Goal: Browse casually

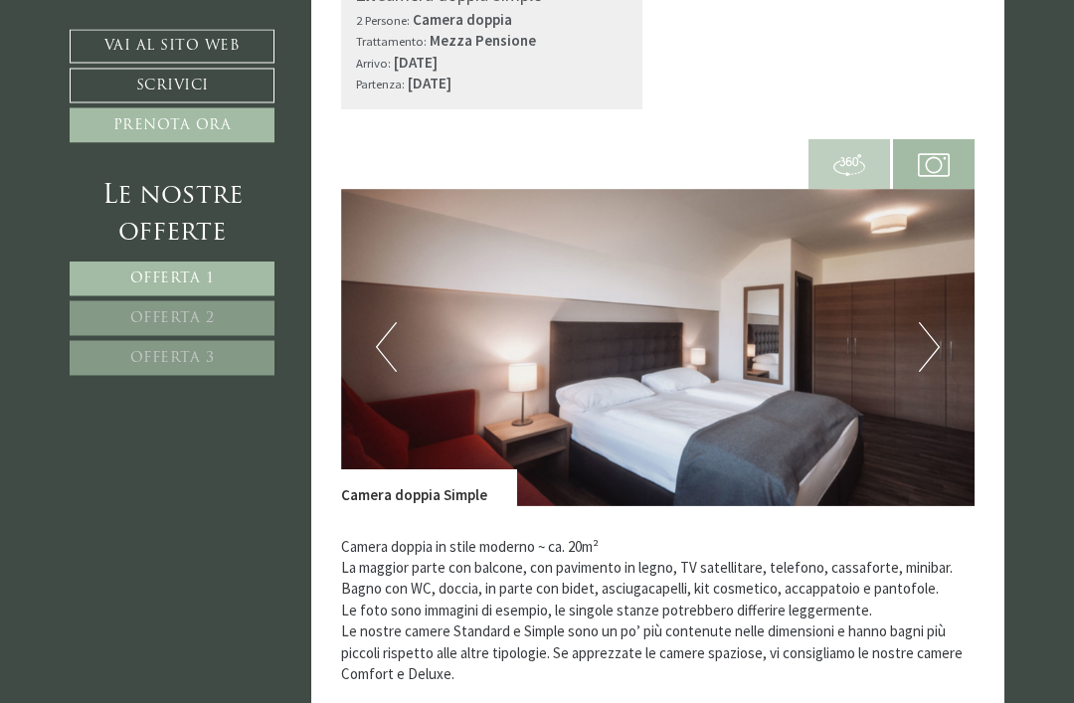
click at [929, 323] on button "Next" at bounding box center [929, 348] width 21 height 50
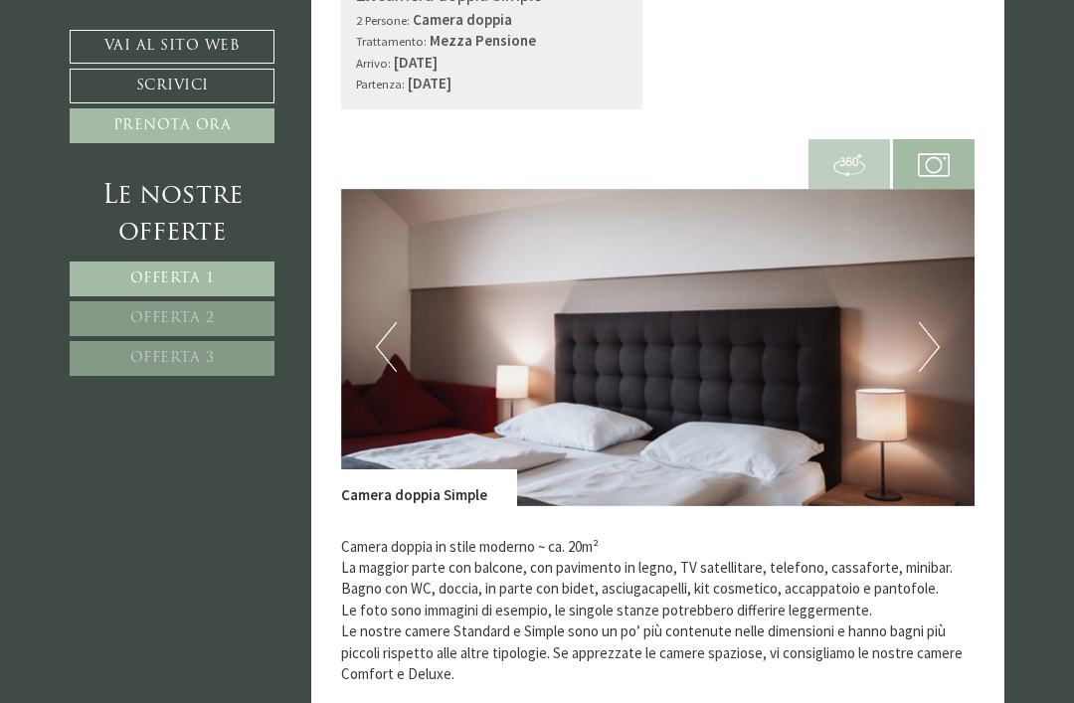
click at [936, 322] on button "Next" at bounding box center [929, 347] width 21 height 50
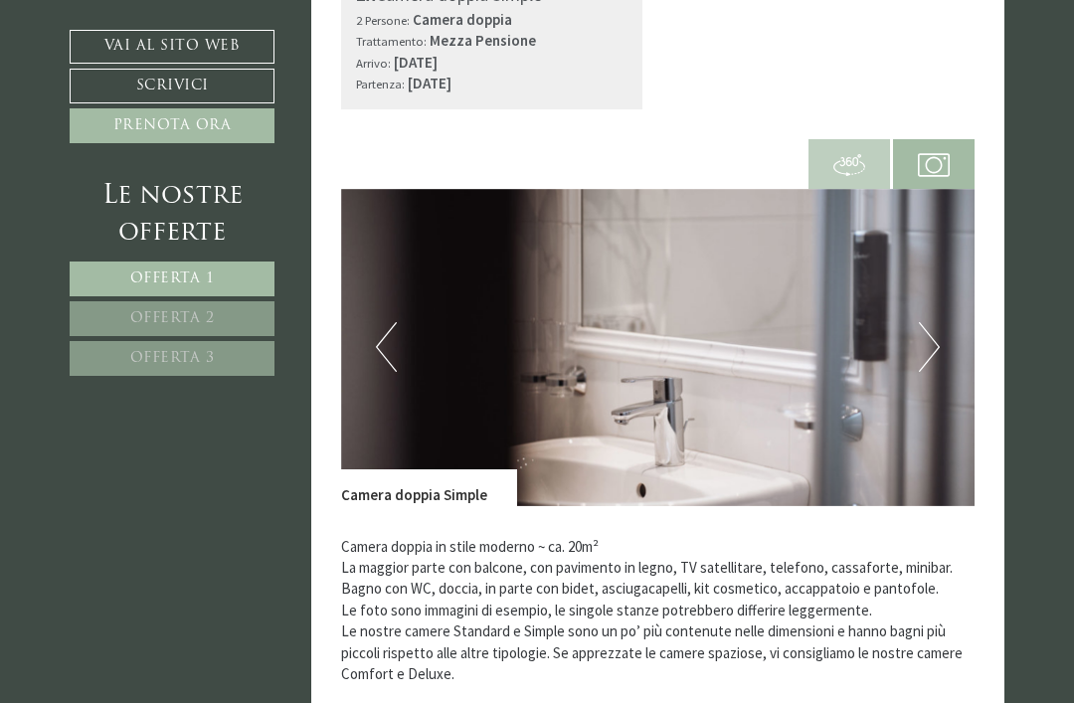
click at [936, 322] on button "Next" at bounding box center [929, 347] width 21 height 50
click at [934, 322] on button "Next" at bounding box center [929, 347] width 21 height 50
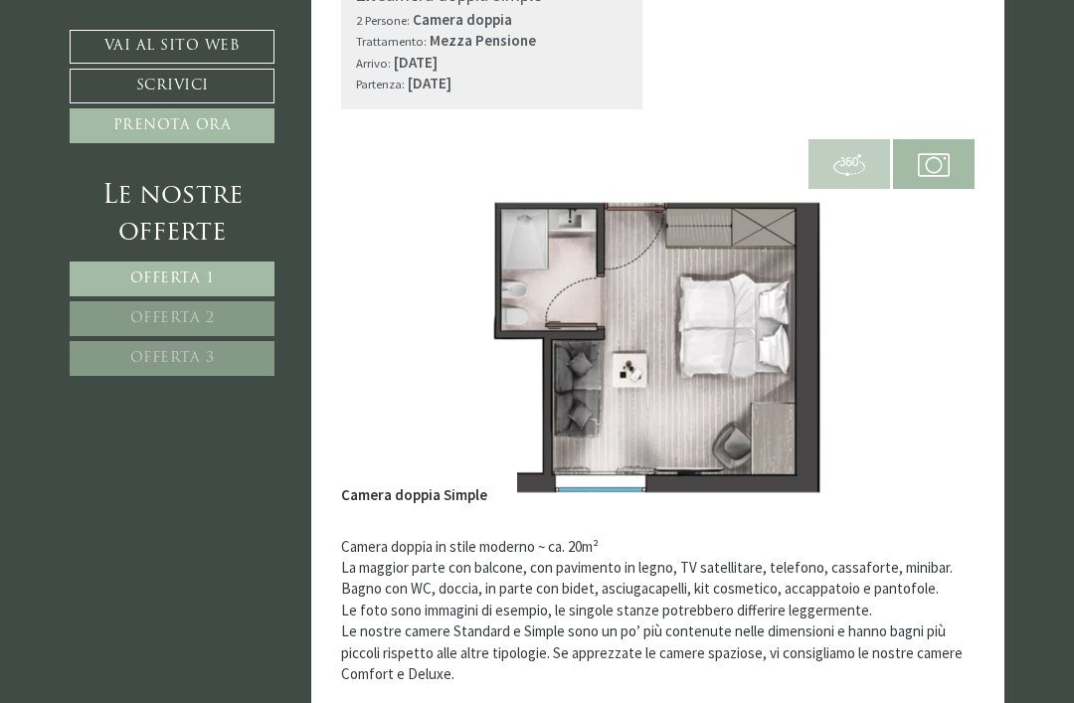
click at [937, 322] on button "Next" at bounding box center [929, 347] width 21 height 50
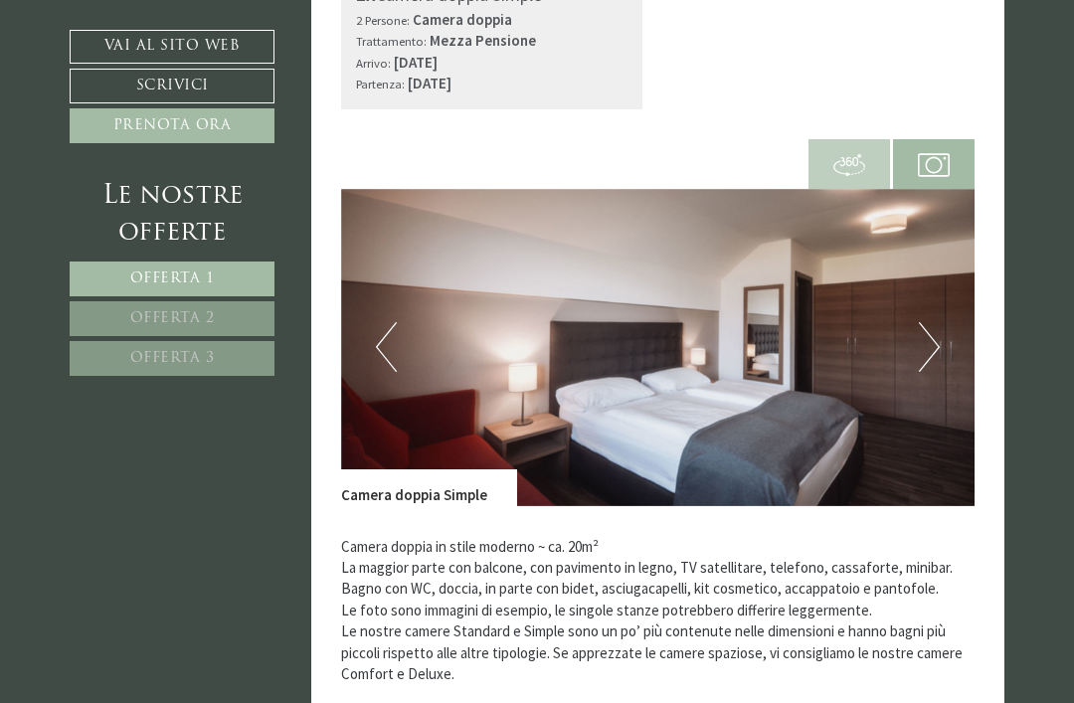
click at [935, 322] on button "Next" at bounding box center [929, 347] width 21 height 50
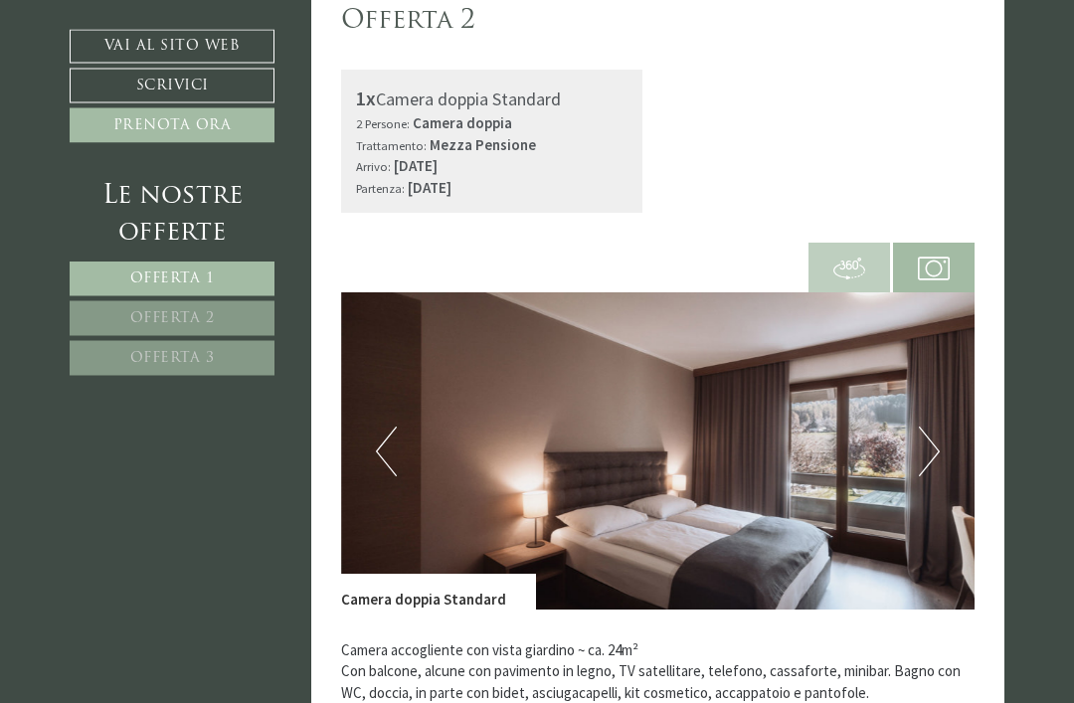
scroll to position [2494, 0]
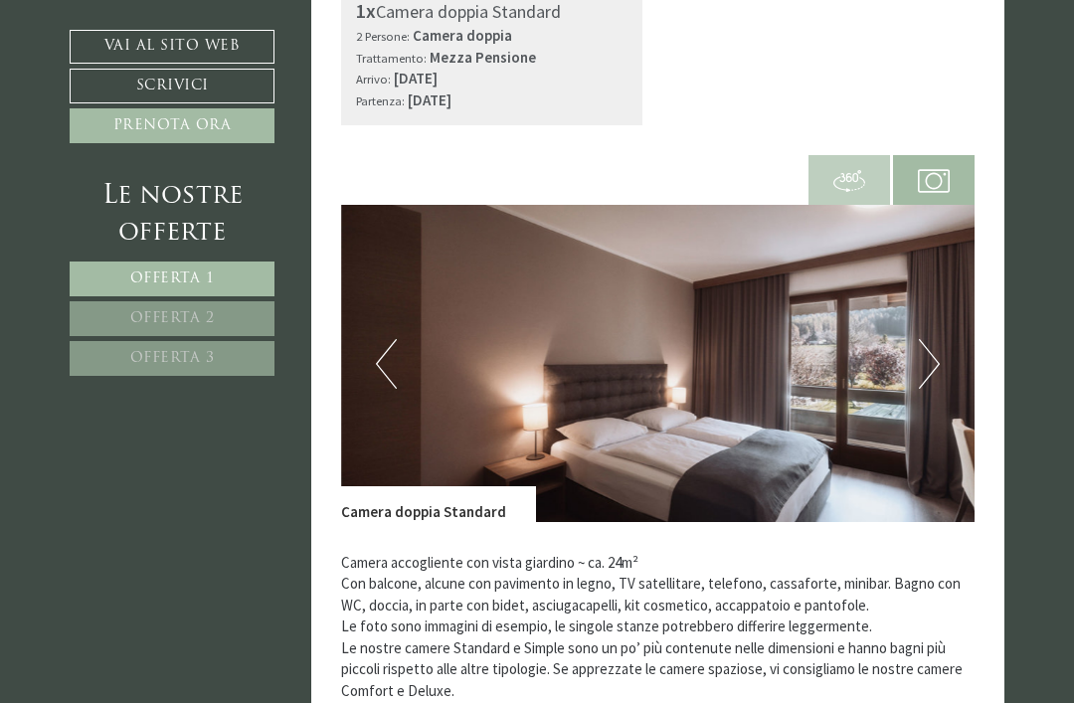
click at [924, 339] on button "Next" at bounding box center [929, 364] width 21 height 50
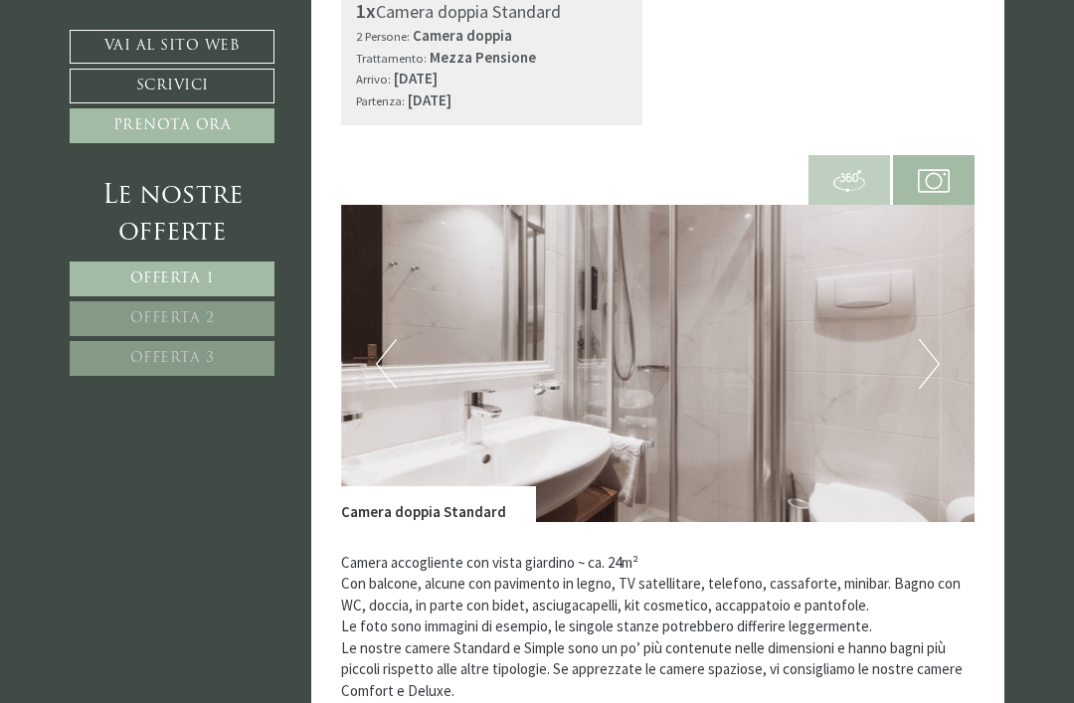
click at [924, 339] on button "Next" at bounding box center [929, 364] width 21 height 50
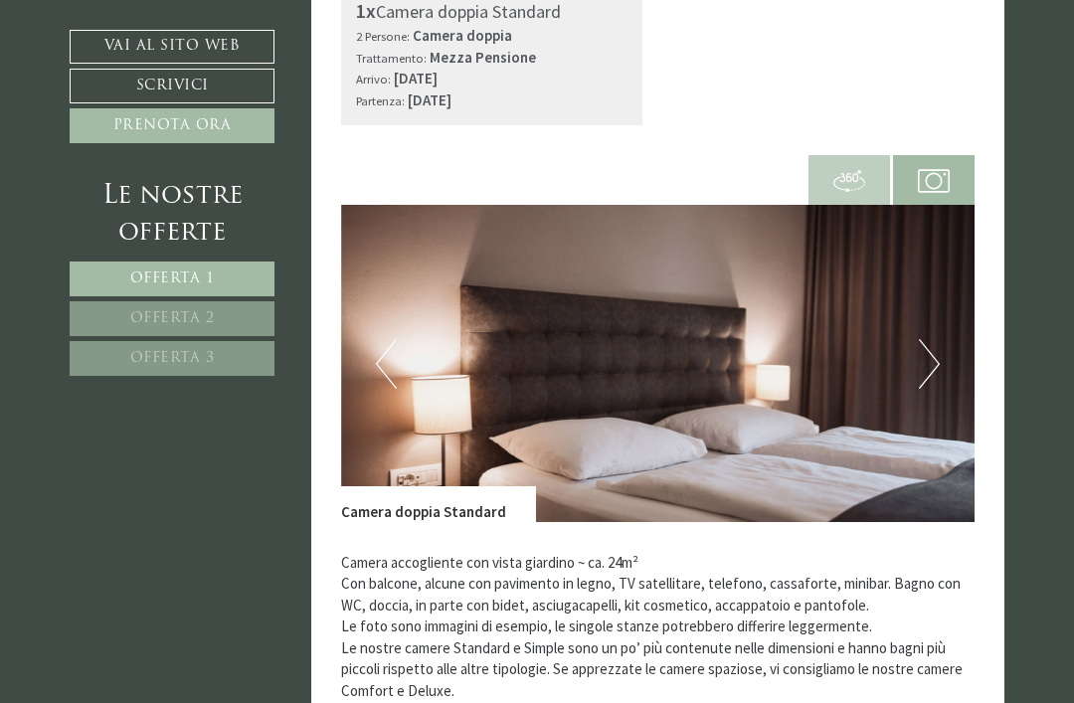
click at [925, 340] on button "Next" at bounding box center [929, 364] width 21 height 50
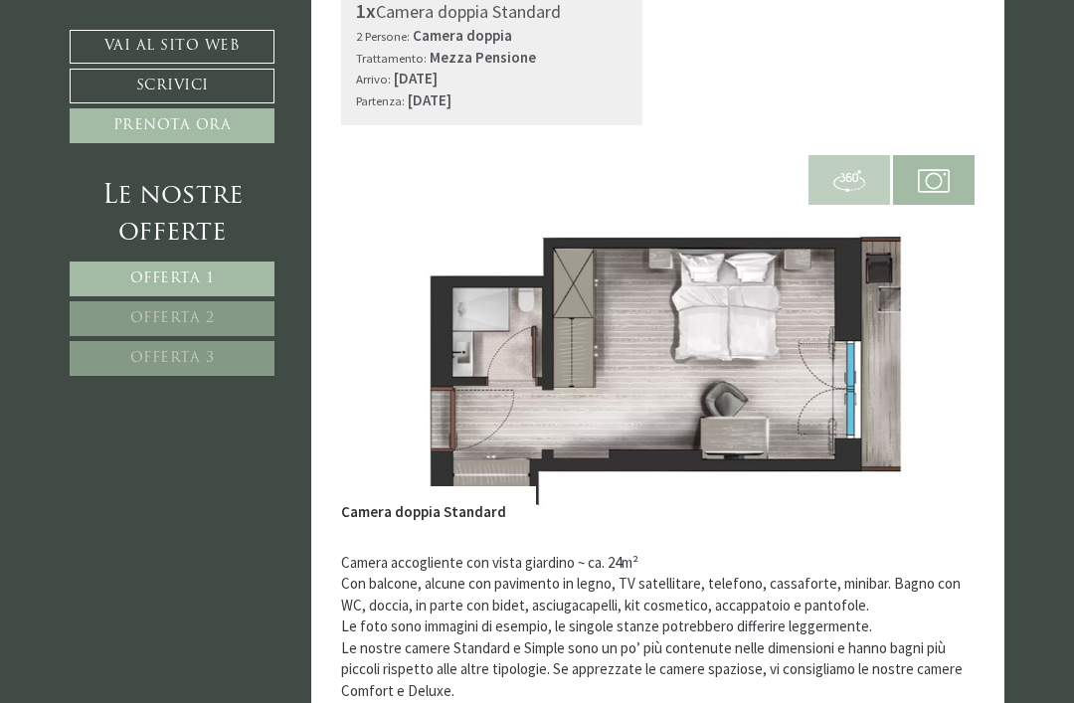
click at [925, 339] on button "Next" at bounding box center [929, 364] width 21 height 50
click at [927, 339] on button "Next" at bounding box center [929, 364] width 21 height 50
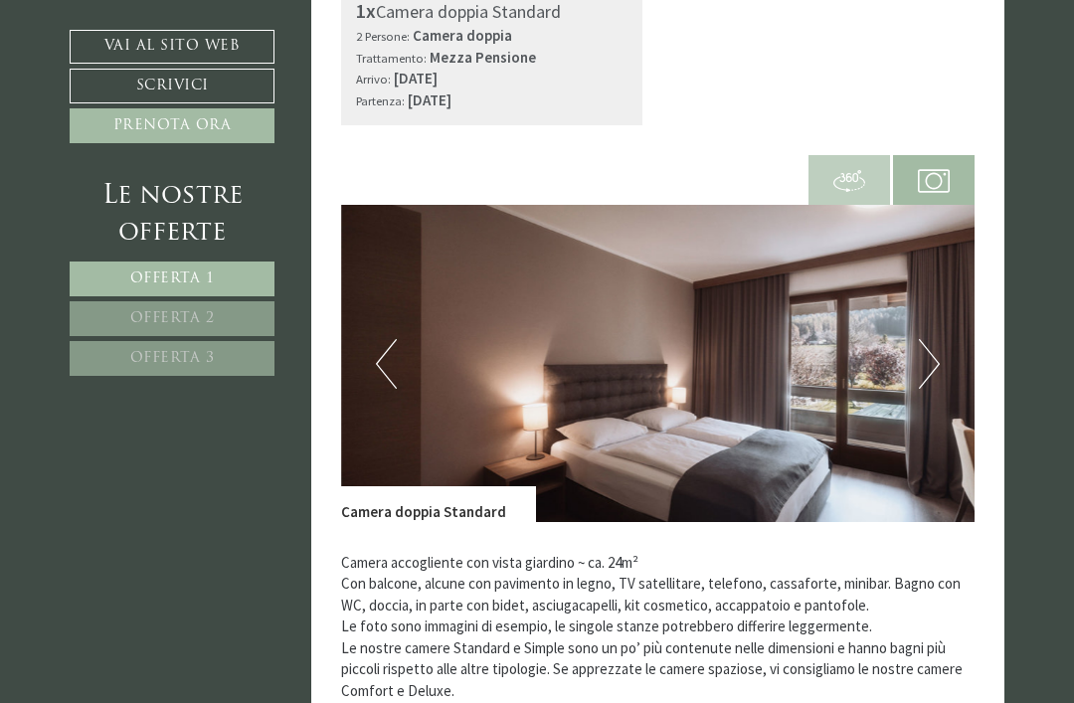
click at [926, 345] on button "Next" at bounding box center [929, 364] width 21 height 50
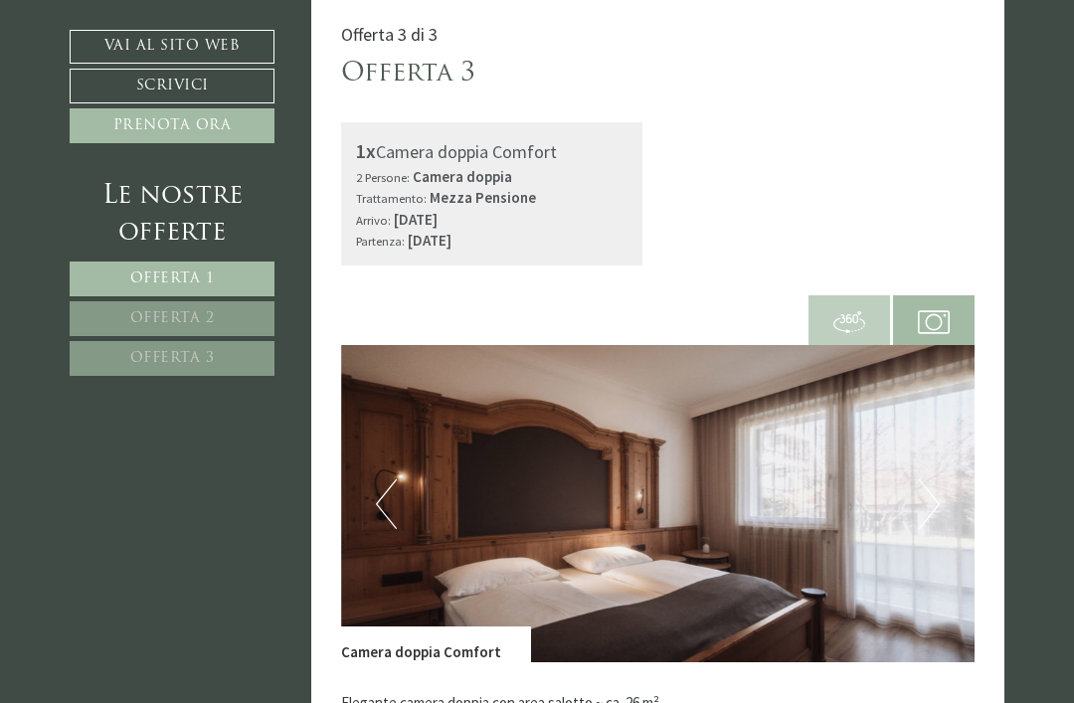
scroll to position [3748, 0]
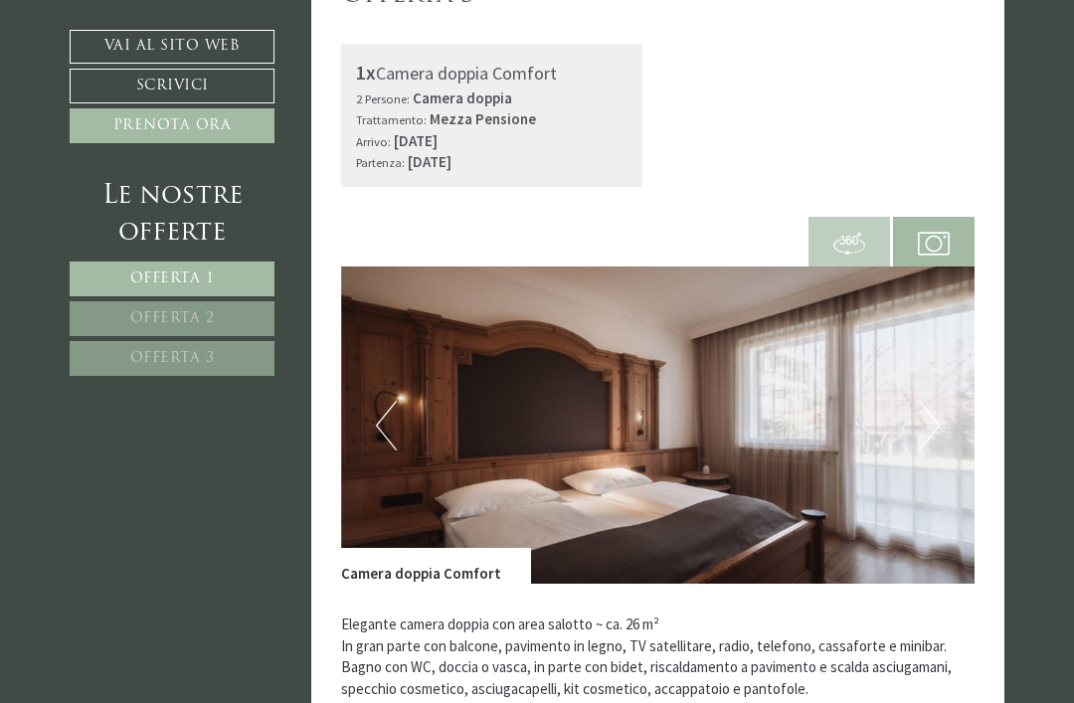
click at [924, 434] on img at bounding box center [658, 425] width 634 height 317
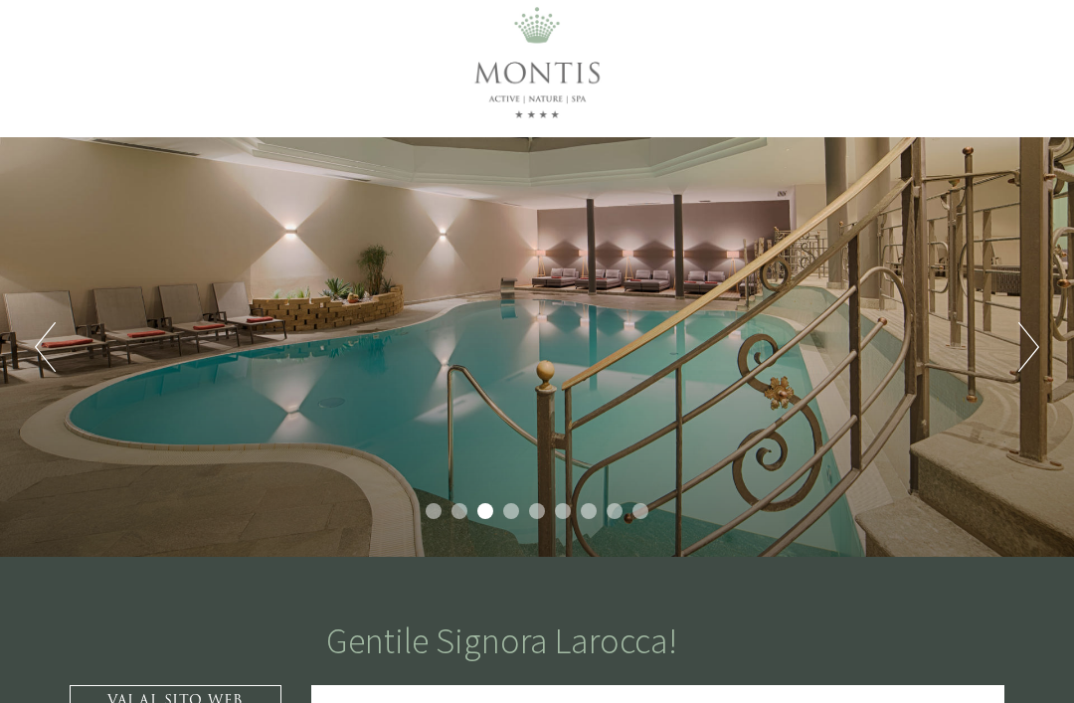
scroll to position [0, 0]
